Goal: Navigation & Orientation: Find specific page/section

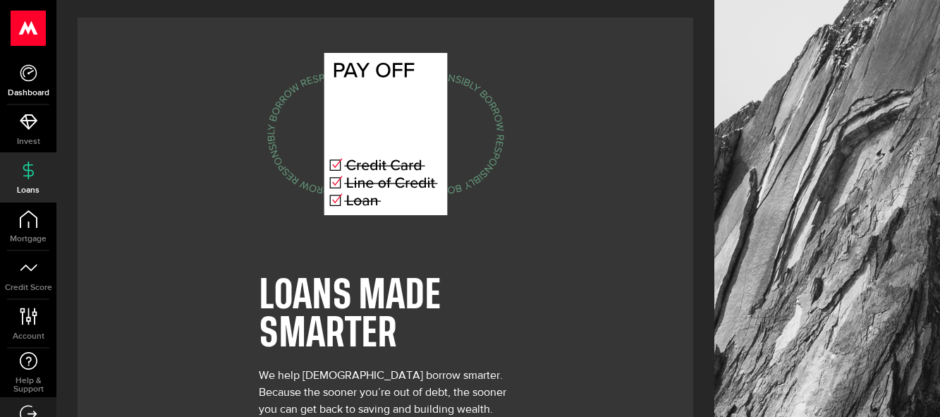
click at [13, 78] on link "Dashboard" at bounding box center [28, 80] width 56 height 48
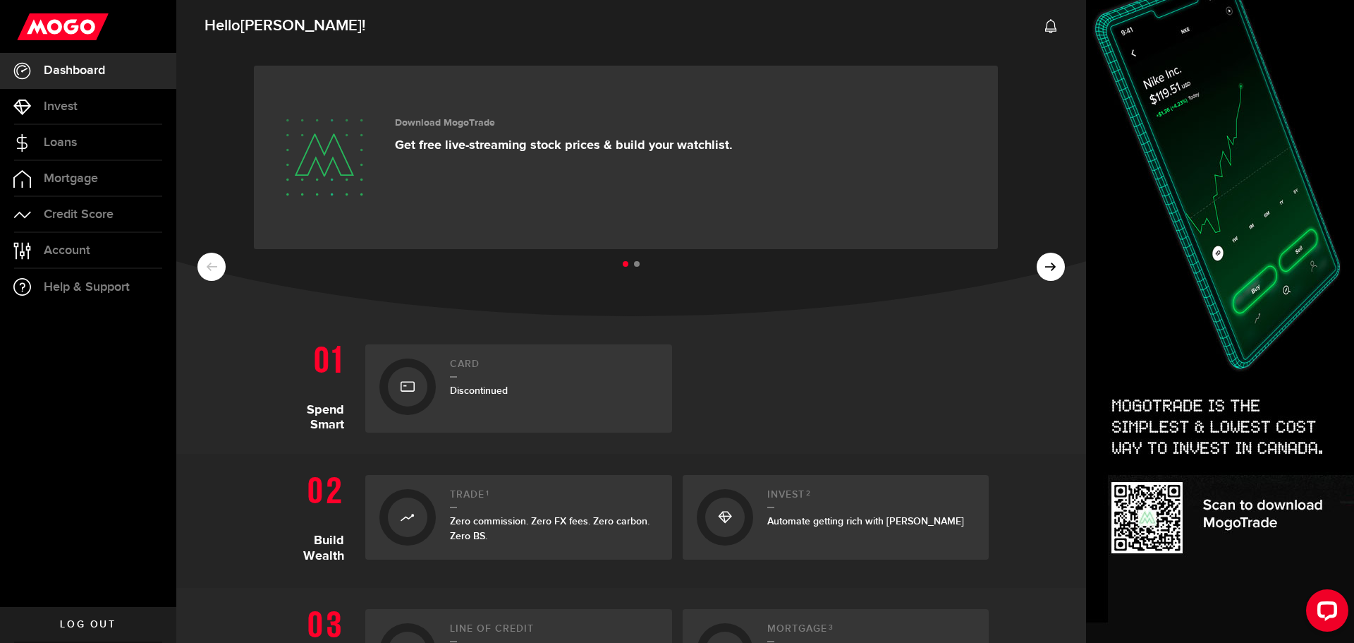
click at [940, 24] on icon at bounding box center [1051, 26] width 14 height 14
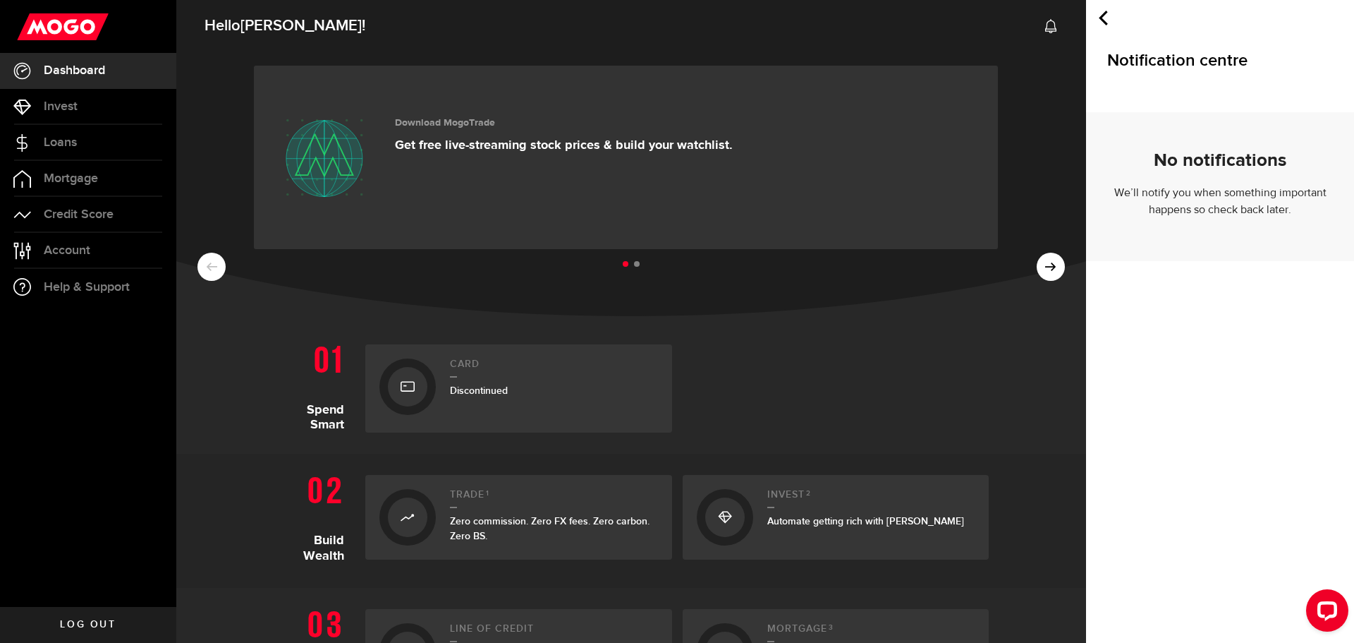
click at [940, 18] on icon at bounding box center [1103, 18] width 15 height 15
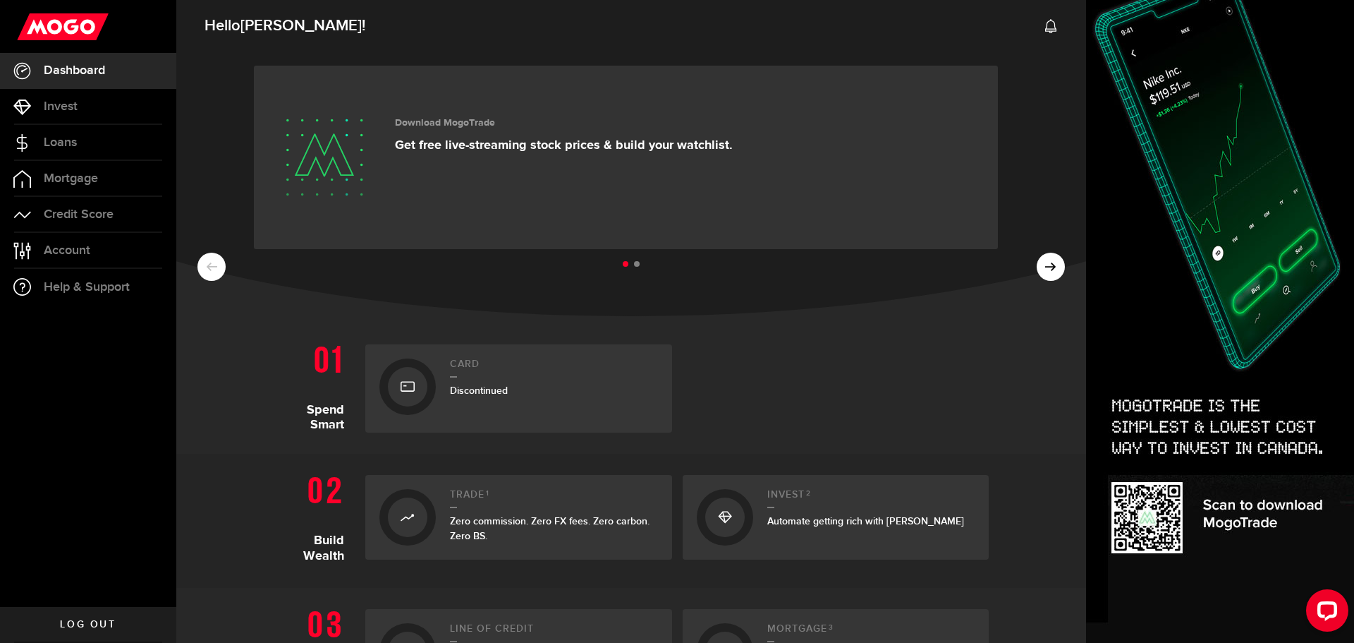
click at [940, 28] on h2 "Hello [PERSON_NAME] !" at bounding box center [631, 21] width 910 height 51
click at [940, 28] on use at bounding box center [1050, 26] width 11 height 14
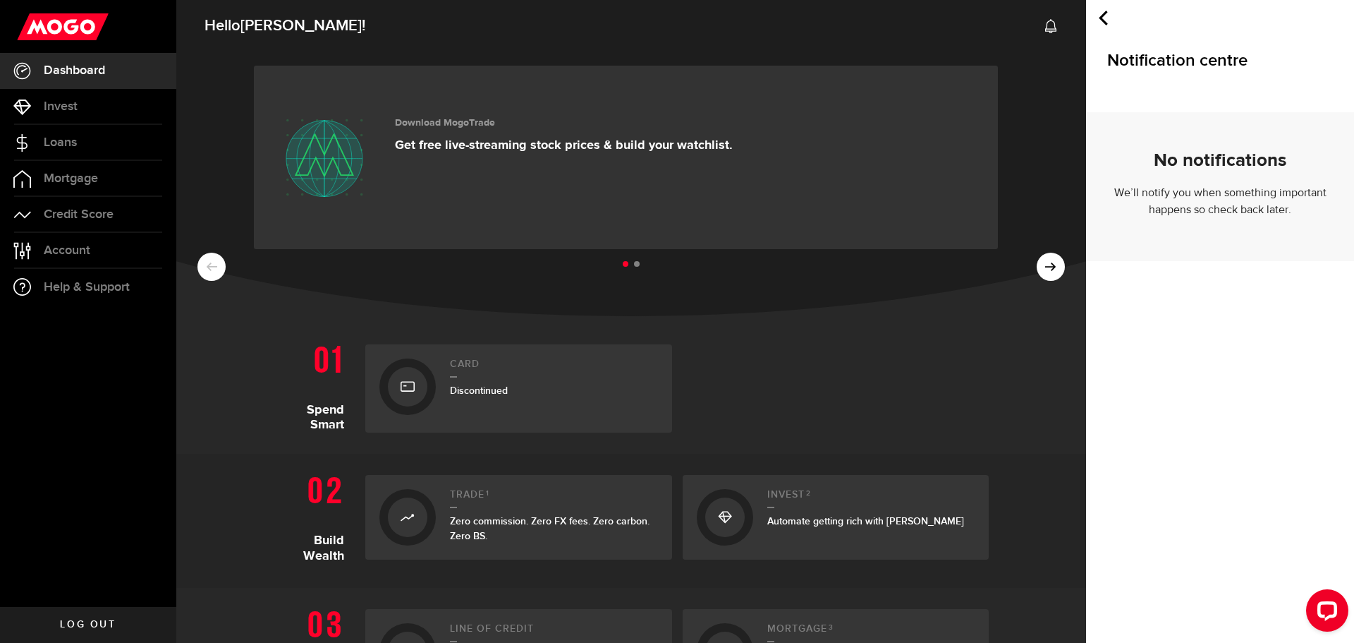
click at [940, 264] on ul at bounding box center [632, 264] width 868 height 18
click at [940, 269] on ul at bounding box center [632, 264] width 868 height 18
click at [940, 267] on ul at bounding box center [632, 264] width 868 height 18
click at [635, 269] on ul at bounding box center [632, 264] width 868 height 18
click at [639, 264] on li at bounding box center [637, 264] width 6 height 6
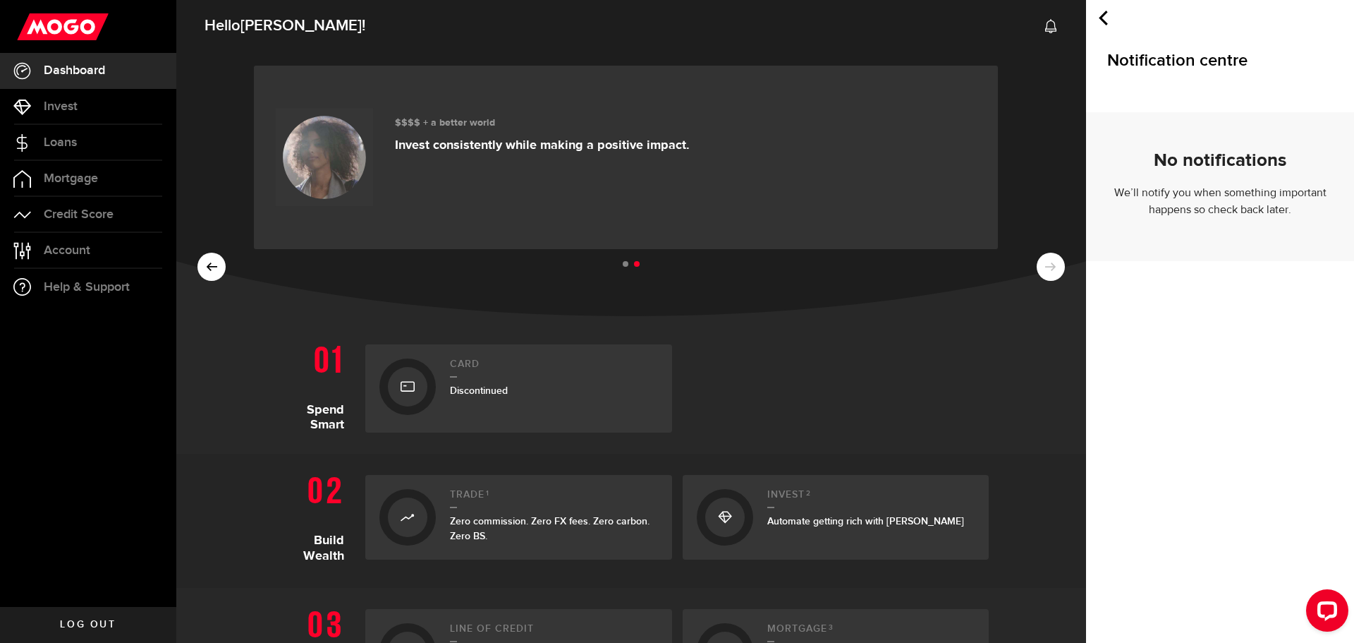
click at [624, 266] on li at bounding box center [626, 264] width 6 height 6
click at [806, 380] on div at bounding box center [836, 388] width 307 height 88
drag, startPoint x: 837, startPoint y: 411, endPoint x: 826, endPoint y: 334, distance: 78.4
